Goal: Information Seeking & Learning: Check status

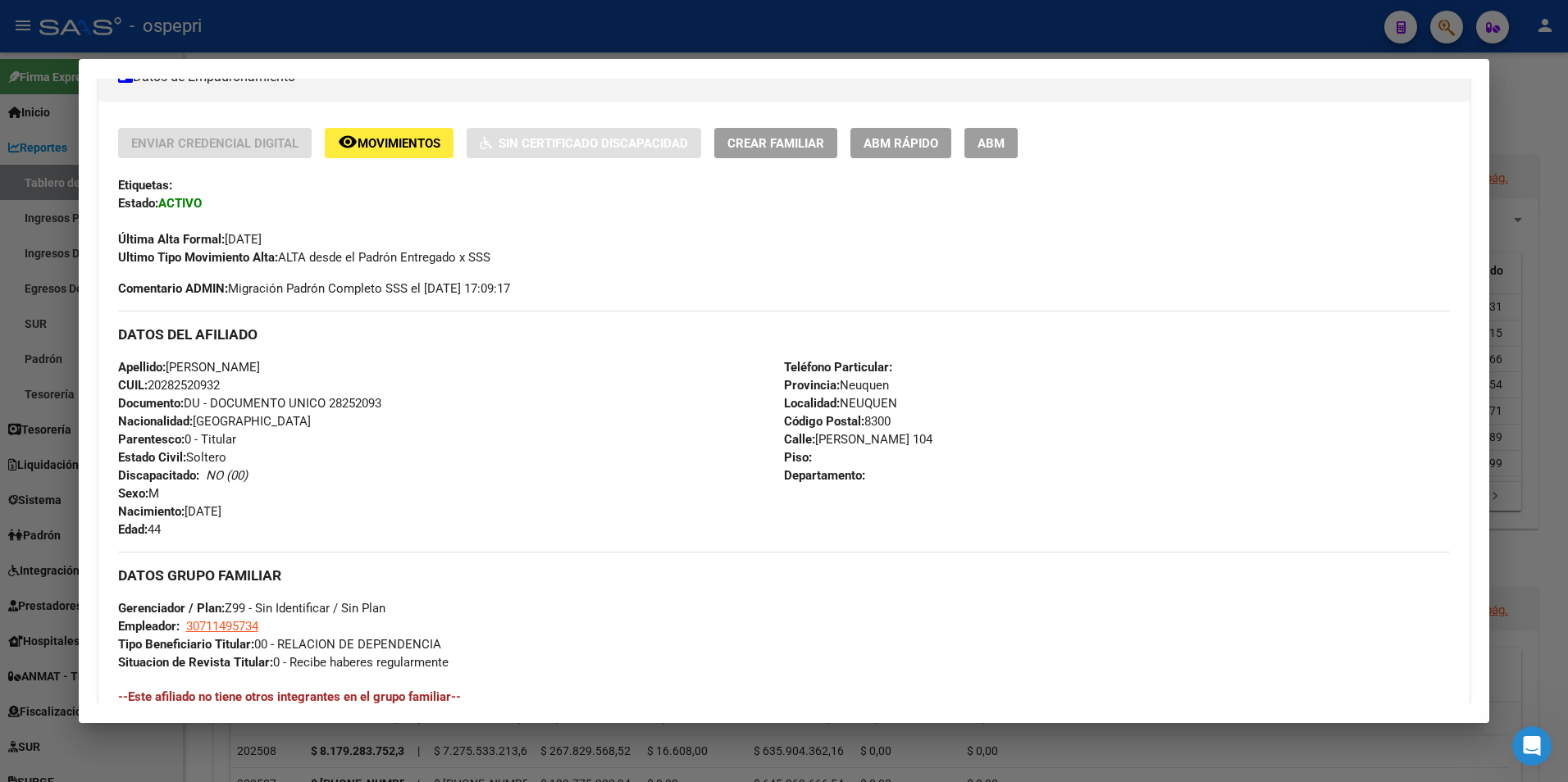
scroll to position [304, 0]
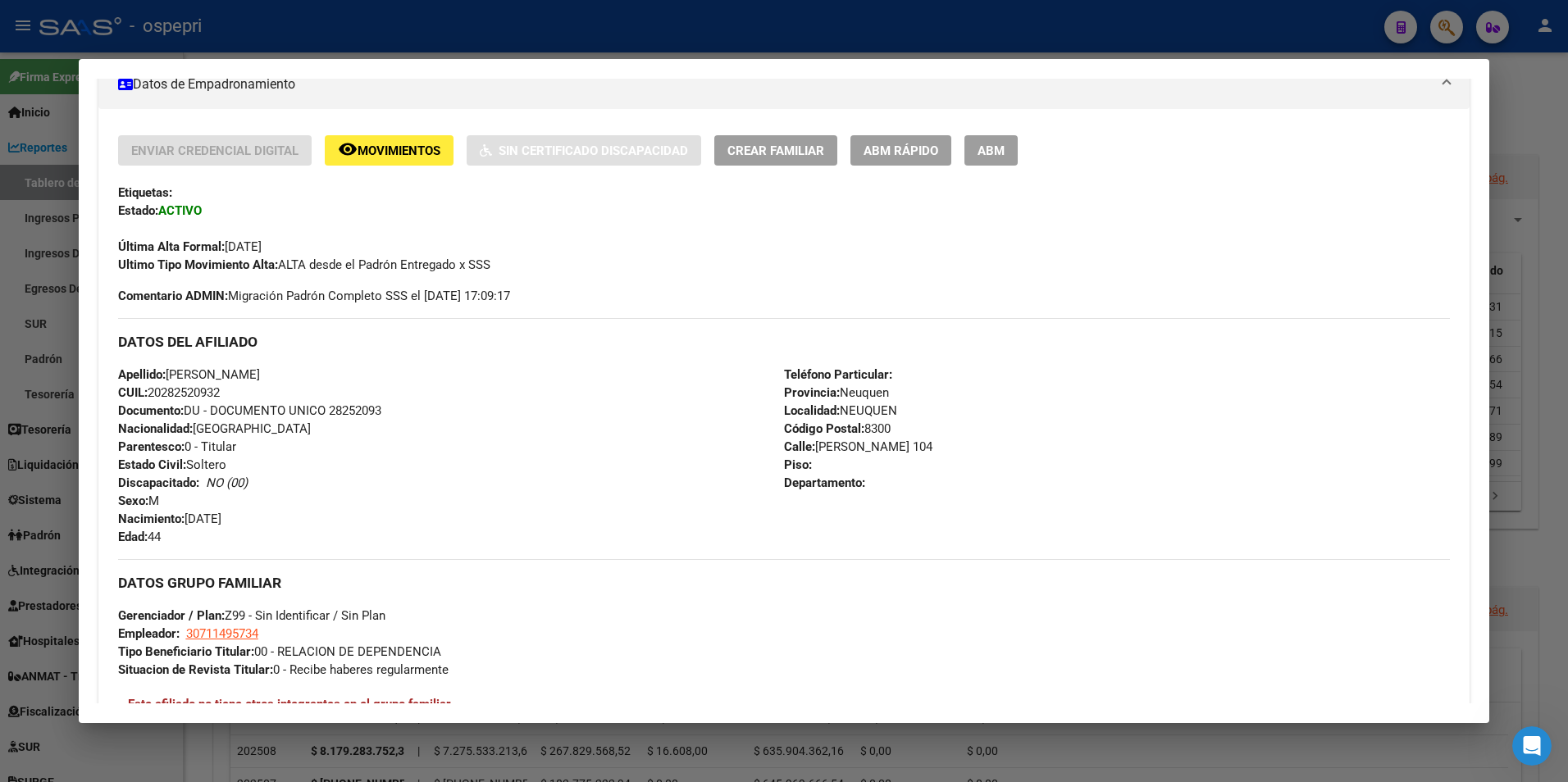
click at [1448, 25] on div at bounding box center [784, 391] width 1568 height 782
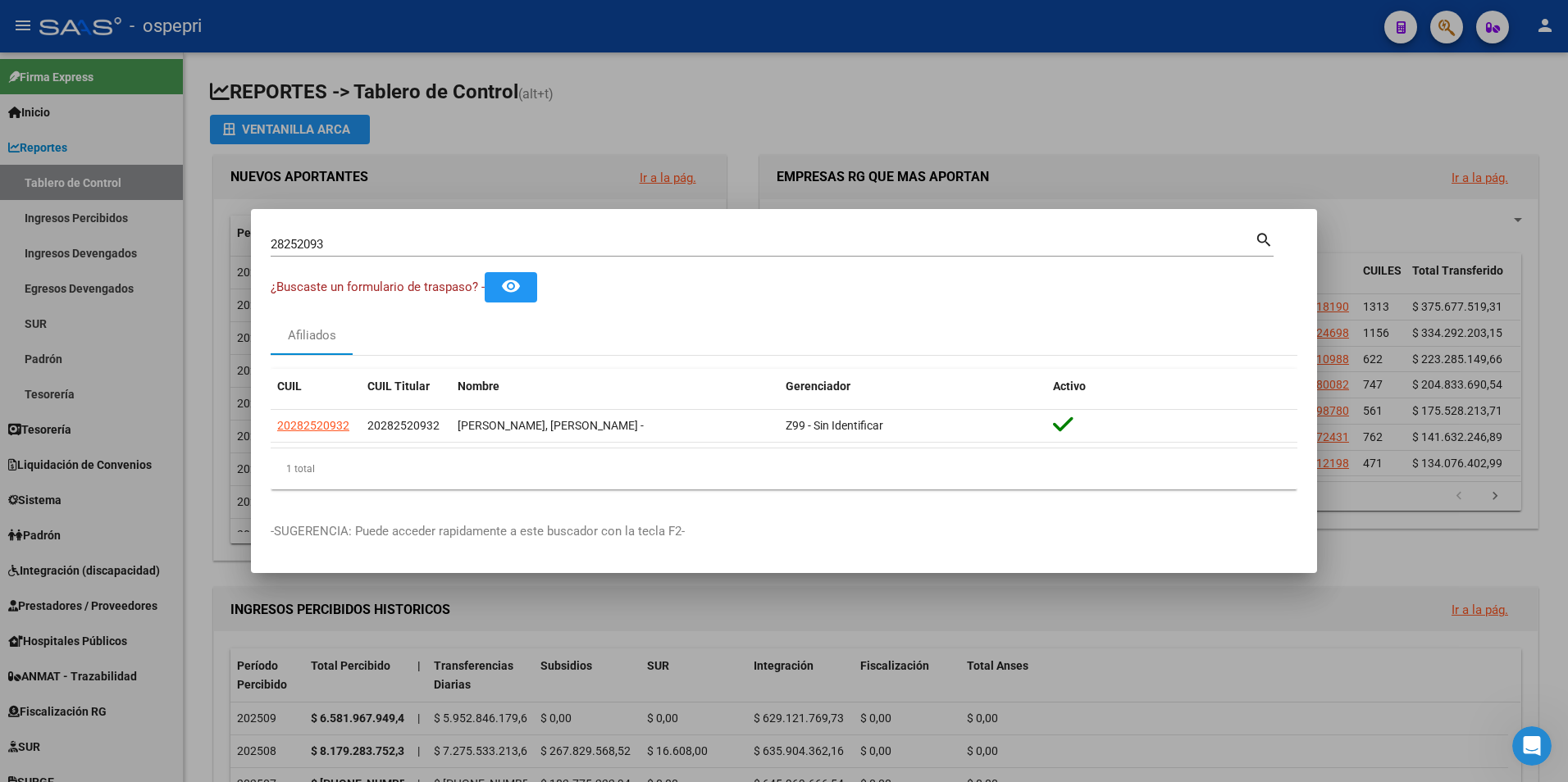
click at [387, 254] on div "28252093 Buscar (apellido, dni, [PERSON_NAME], [PERSON_NAME], cuit, obra social)" at bounding box center [763, 244] width 984 height 25
click at [387, 252] on div "28252093 Buscar (apellido, dni, [PERSON_NAME], [PERSON_NAME], cuit, obra social)" at bounding box center [763, 244] width 984 height 25
click at [387, 244] on input "28252093" at bounding box center [763, 244] width 984 height 15
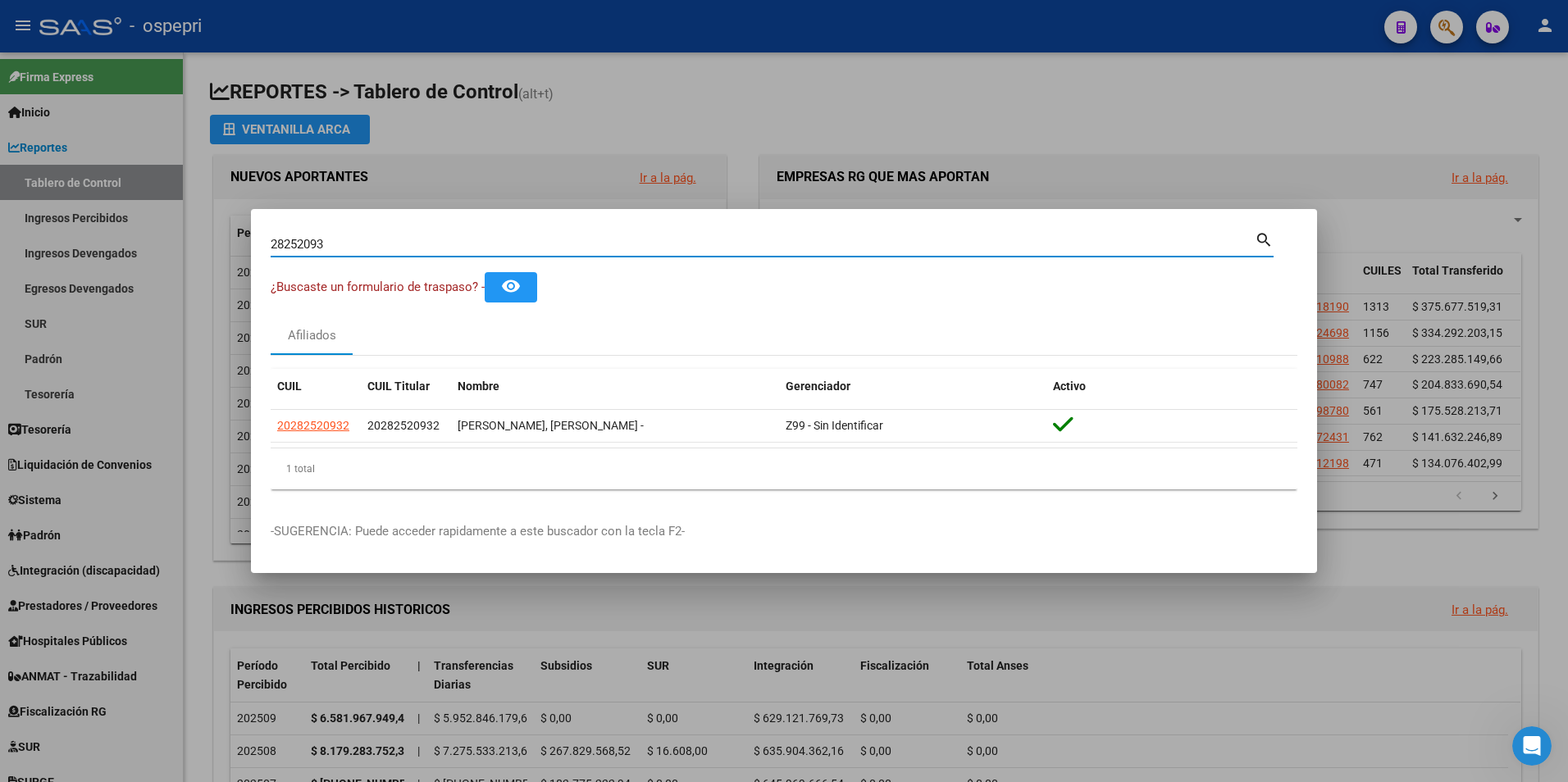
paste input "92889464"
type input "92889464"
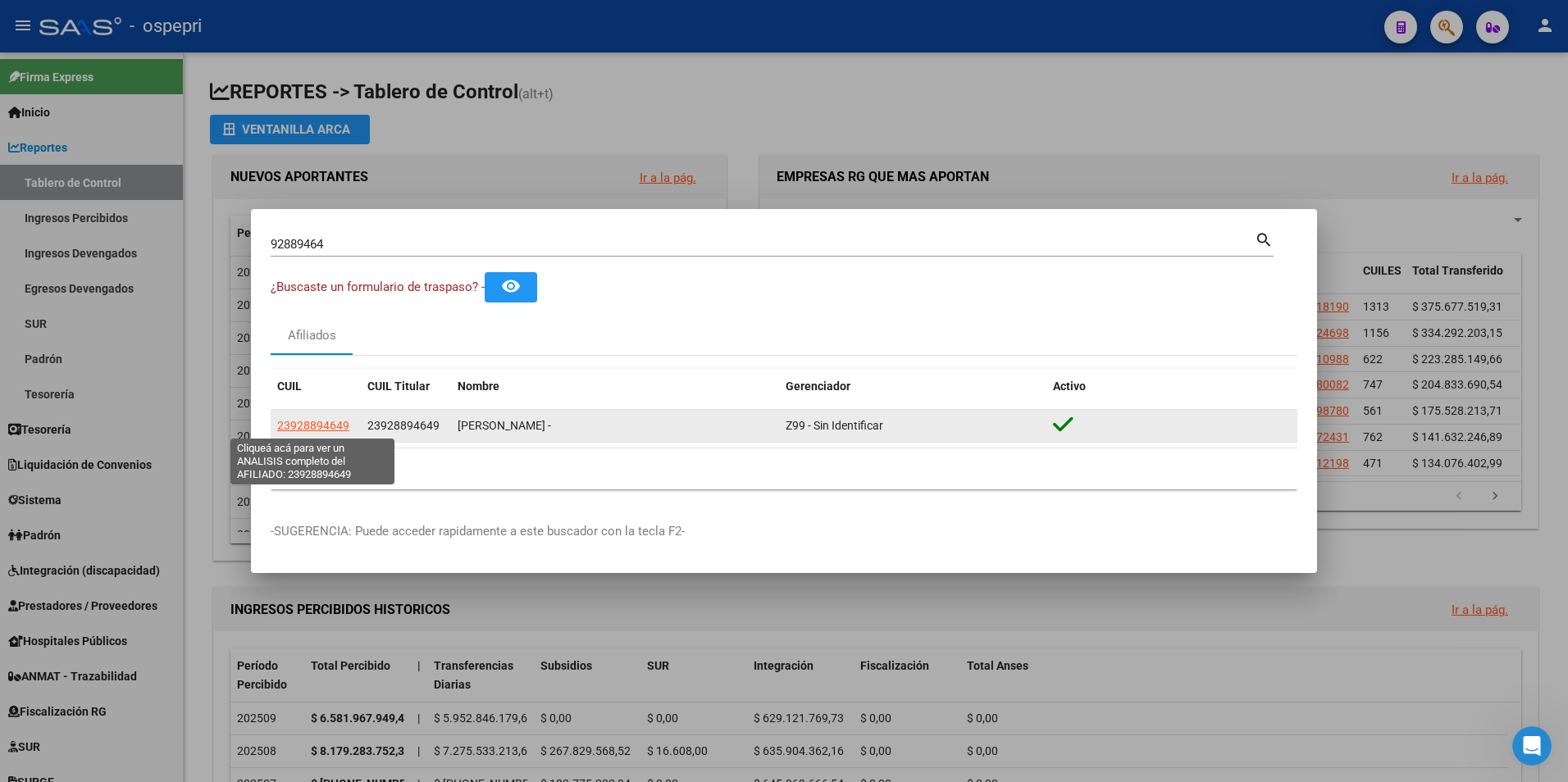
click at [325, 429] on span "23928894649" at bounding box center [313, 425] width 72 height 13
type textarea "23928894649"
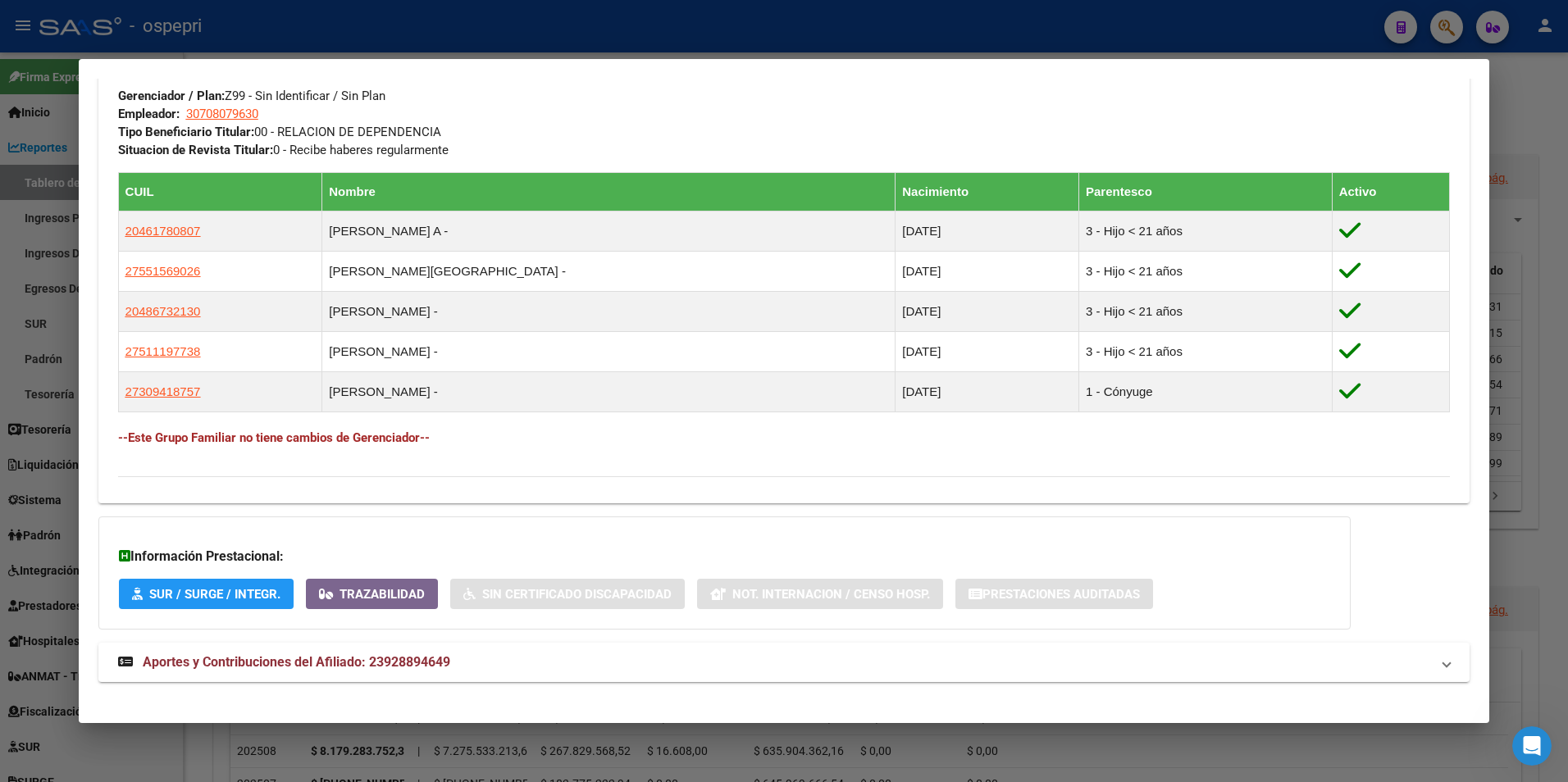
scroll to position [838, 0]
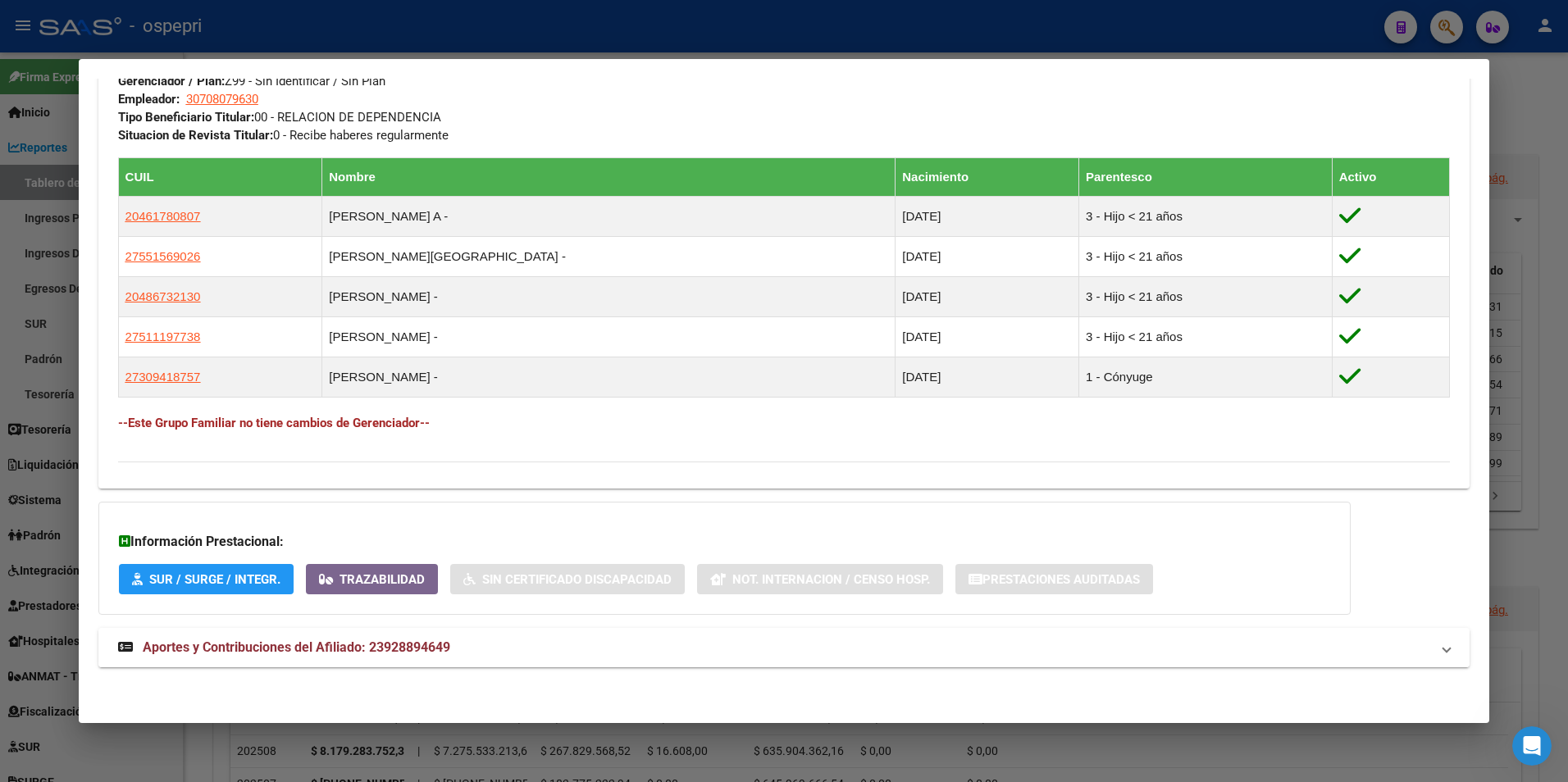
click at [417, 651] on span "Aportes y Contribuciones del Afiliado: 23928894649" at bounding box center [297, 647] width 307 height 16
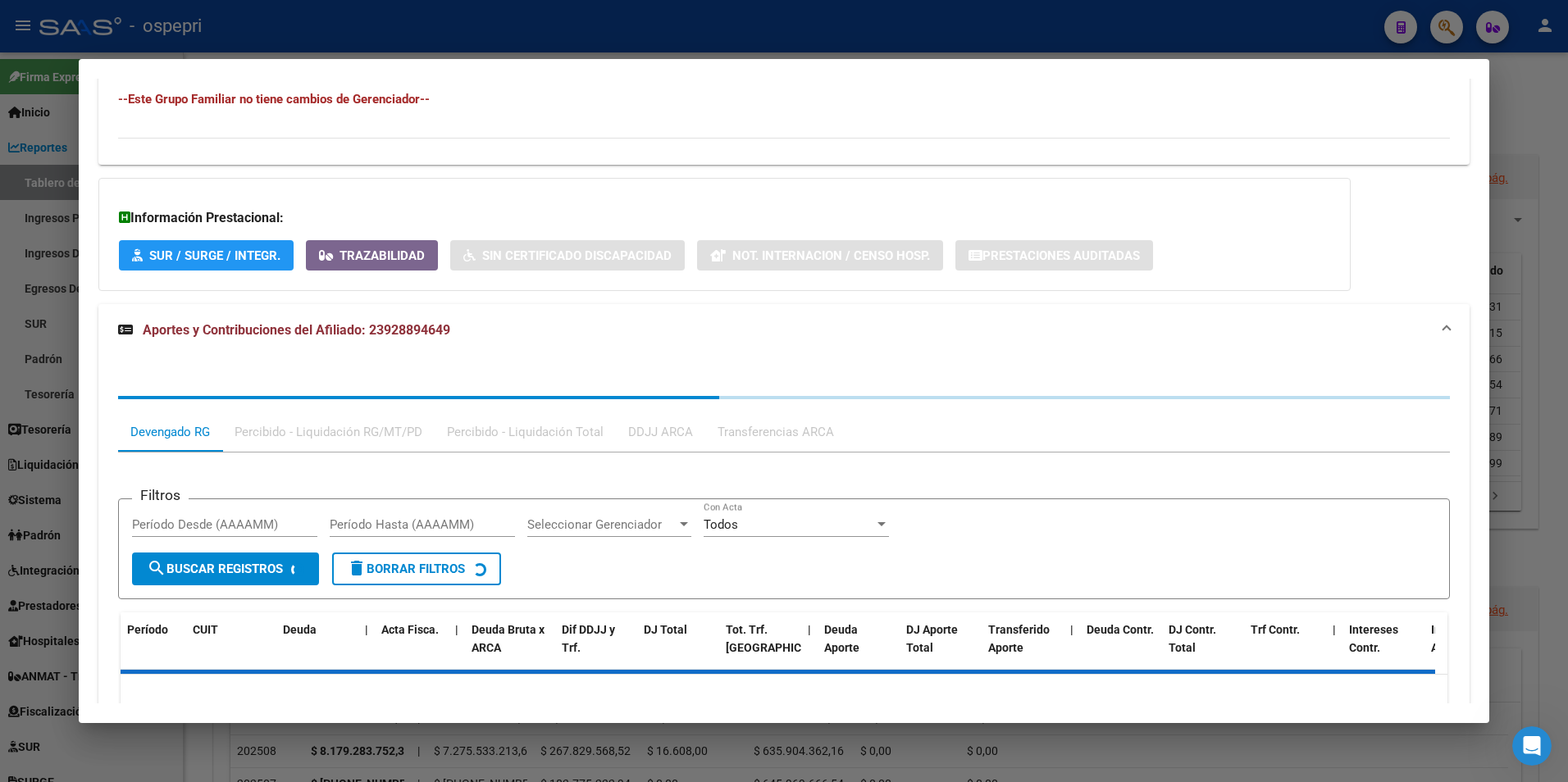
scroll to position [1166, 0]
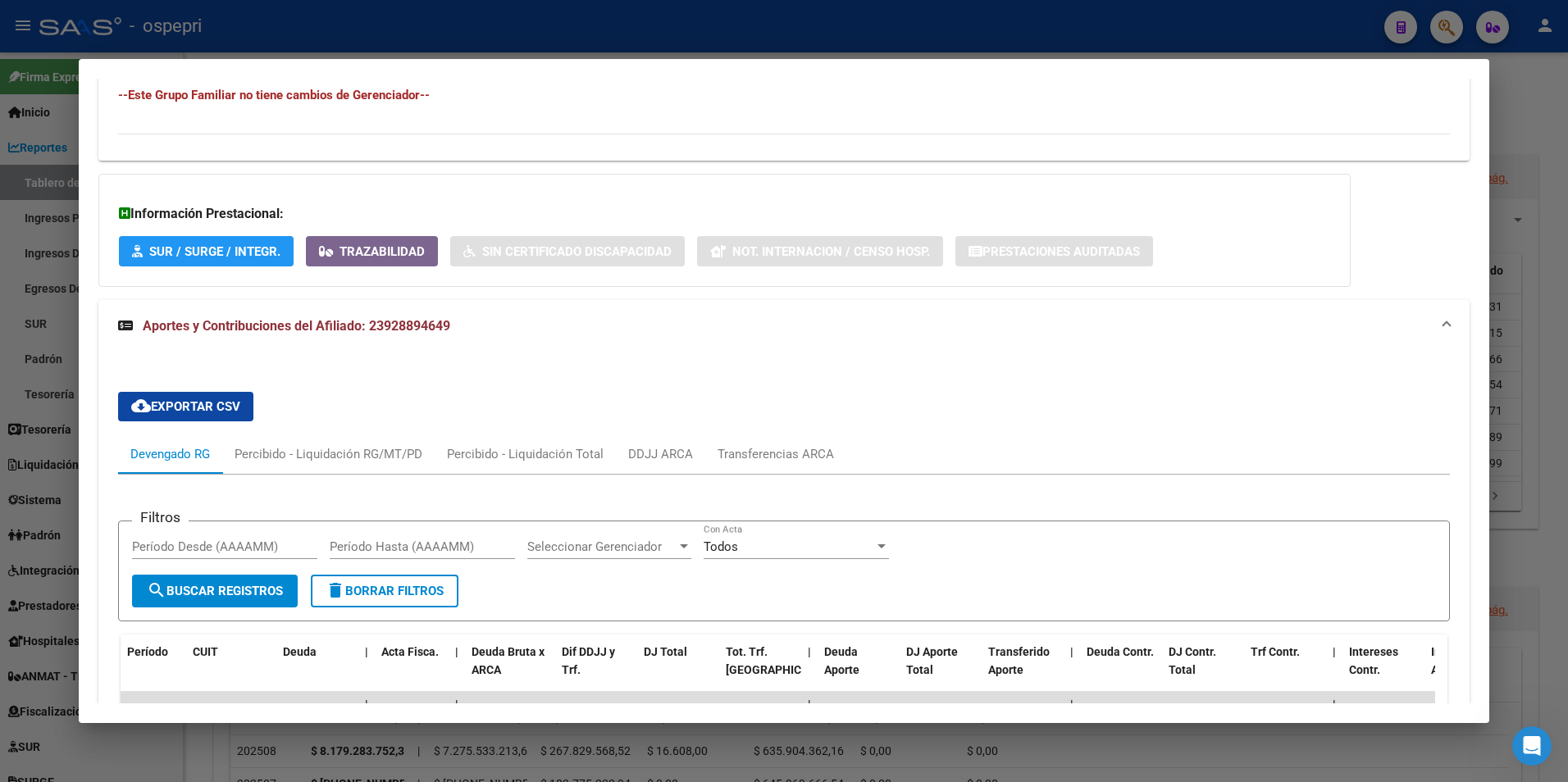
click at [1452, 28] on div at bounding box center [784, 391] width 1568 height 782
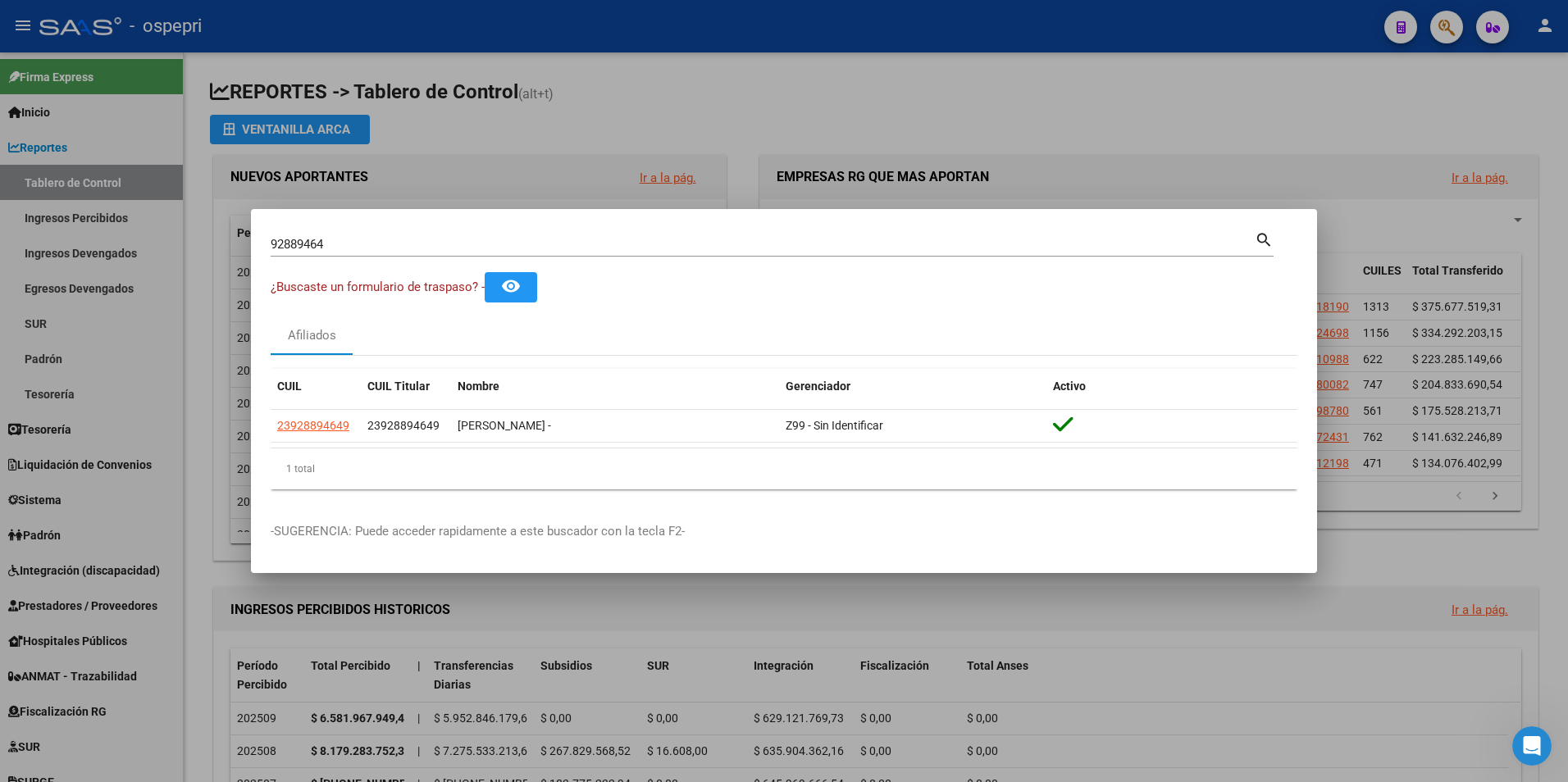
click at [383, 249] on input "92889464" at bounding box center [763, 244] width 984 height 15
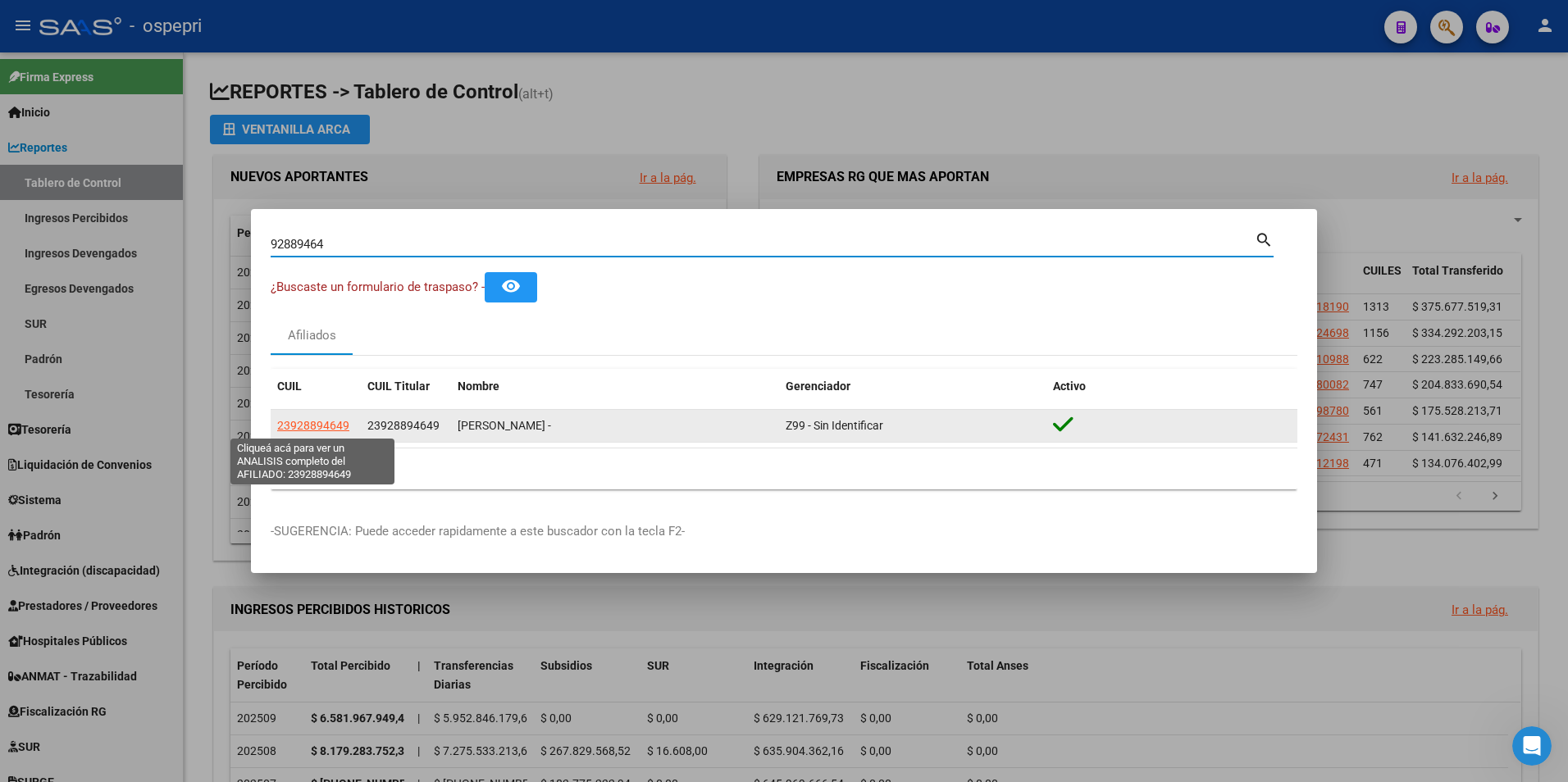
click at [336, 425] on span "23928894649" at bounding box center [313, 425] width 72 height 13
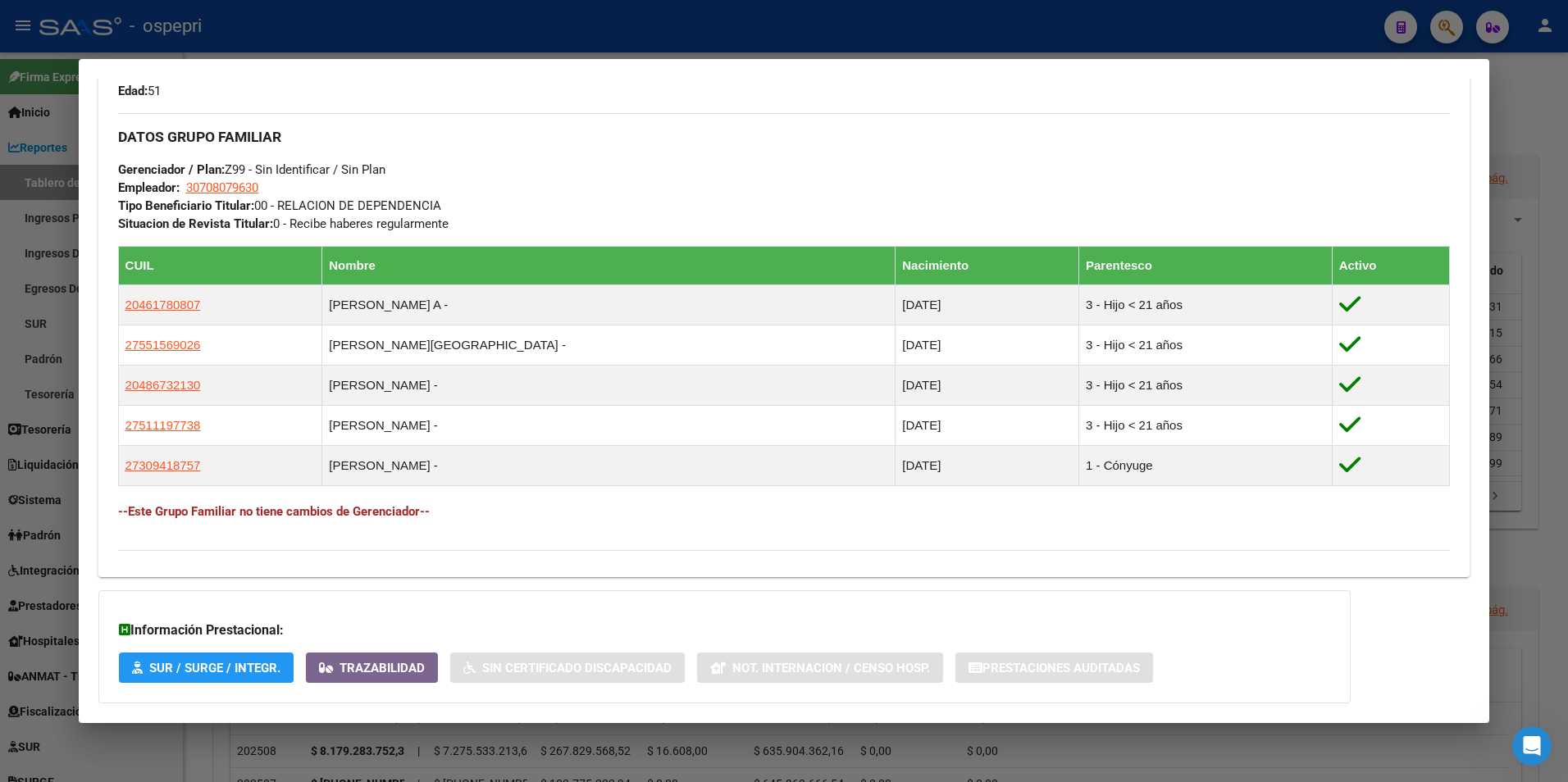
scroll to position [838, 0]
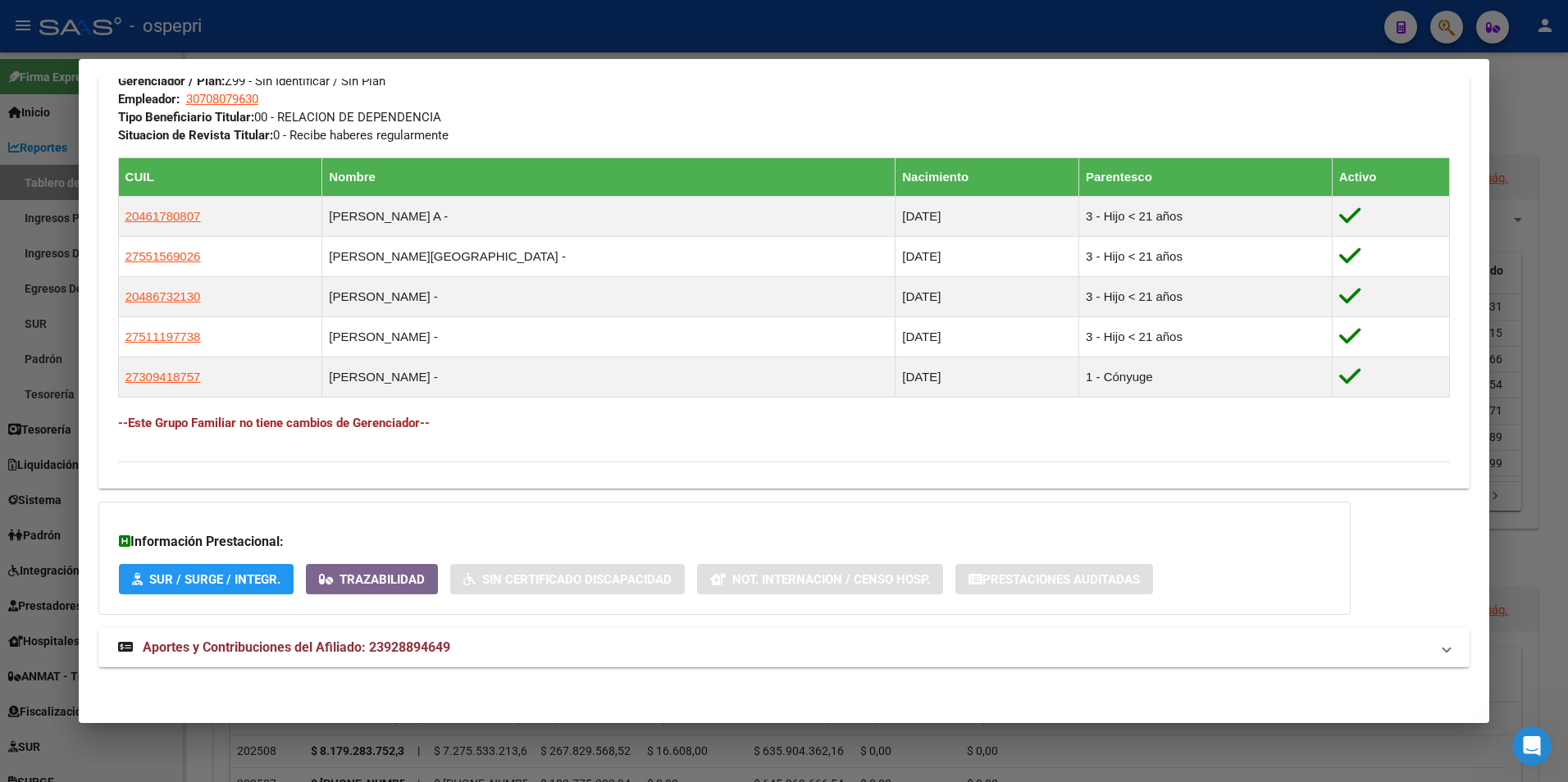
click at [377, 655] on strong "Aportes y Contribuciones del Afiliado: 23928894649" at bounding box center [284, 647] width 332 height 20
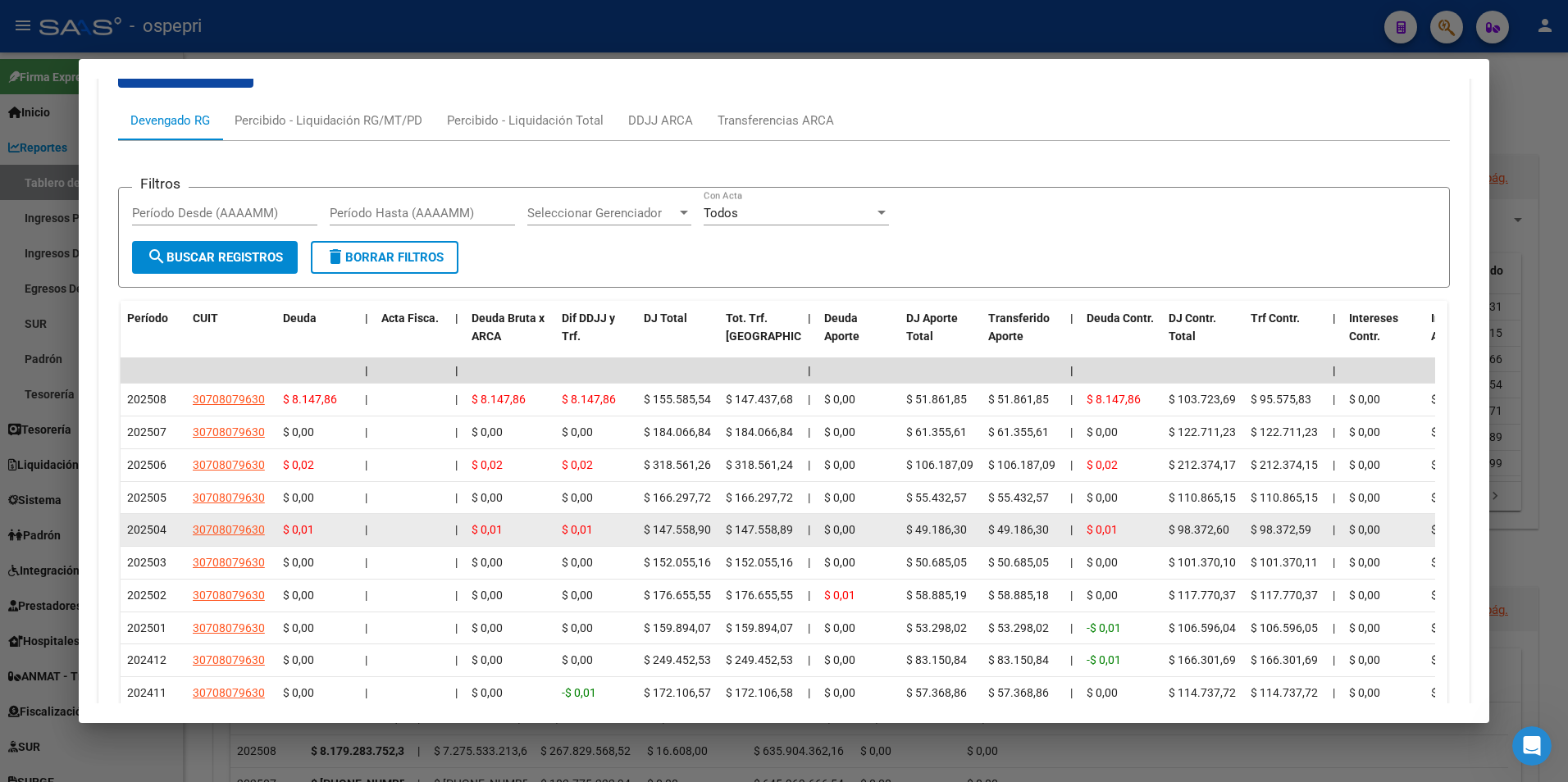
scroll to position [1486, 0]
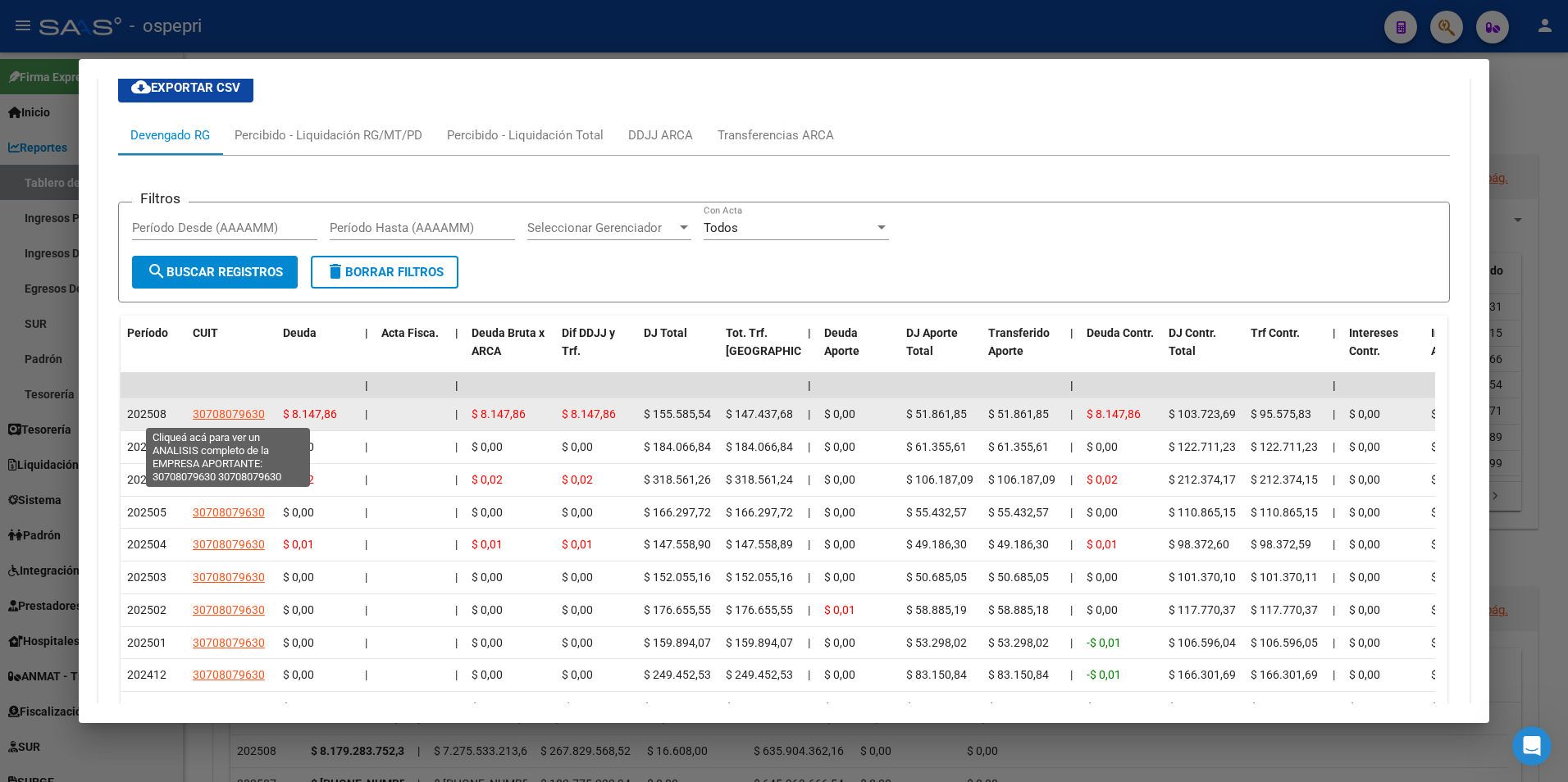
drag, startPoint x: 266, startPoint y: 418, endPoint x: 193, endPoint y: 413, distance: 73.2
click at [193, 413] on div "30708079630" at bounding box center [230, 414] width 77 height 19
copy span "30708079630"
